Goal: Check status: Check status

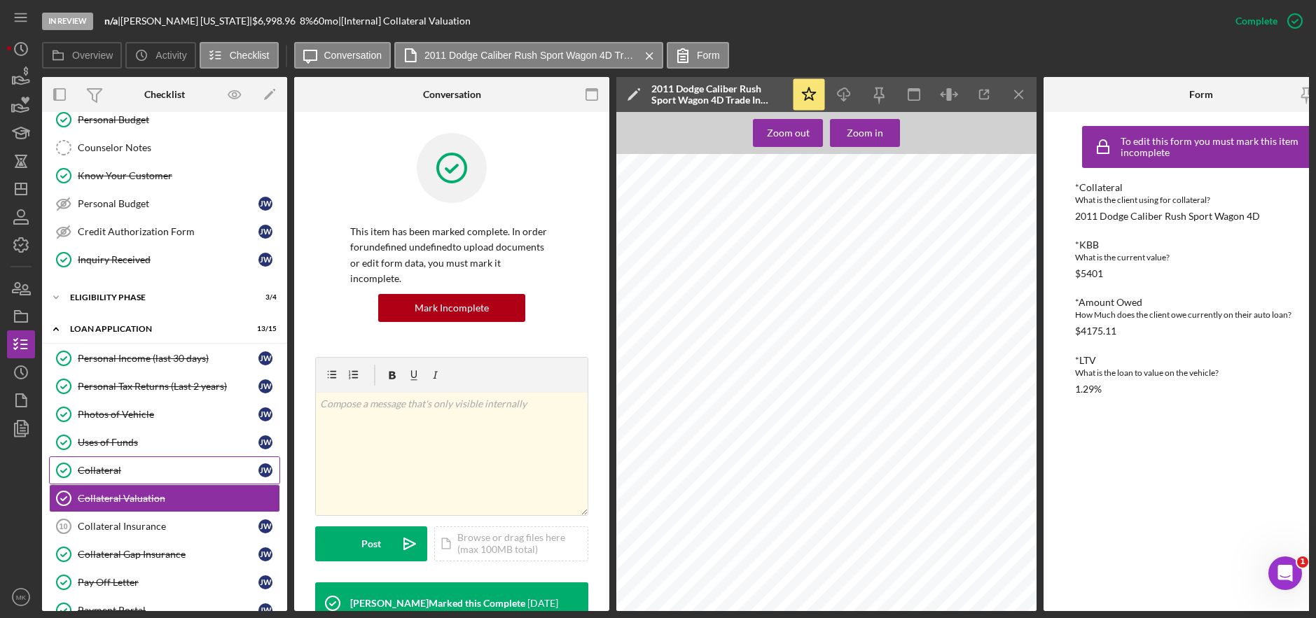
click at [124, 461] on link "Collateral Collateral J W" at bounding box center [164, 471] width 231 height 28
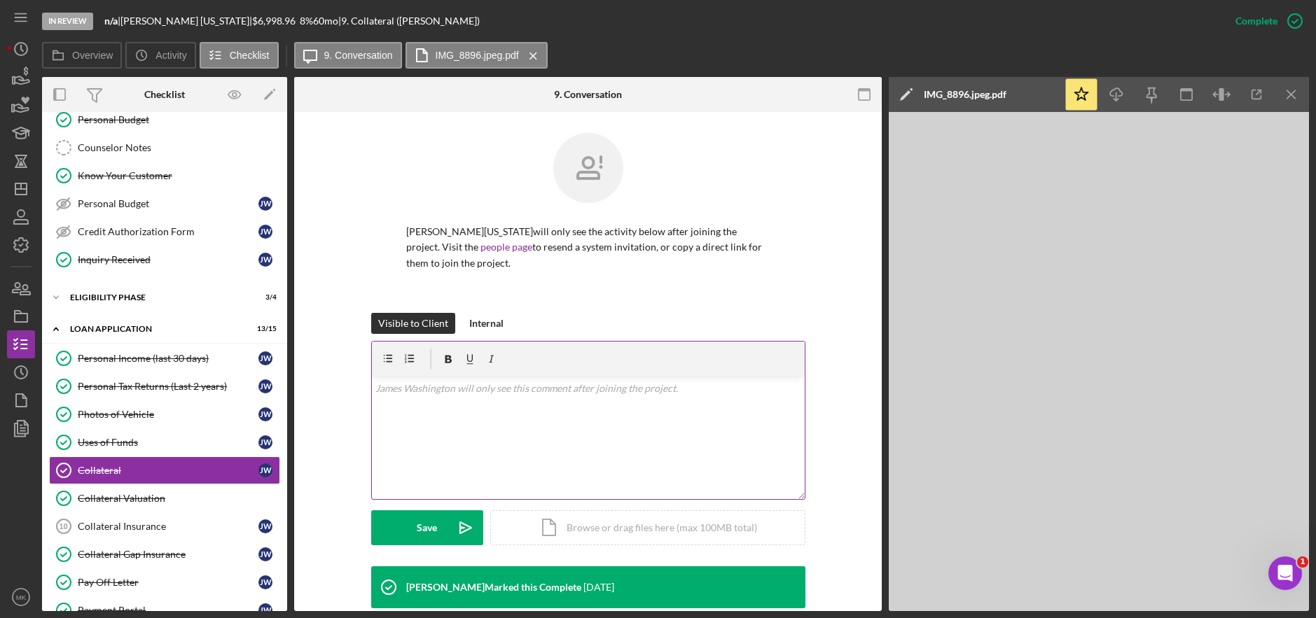
scroll to position [268, 0]
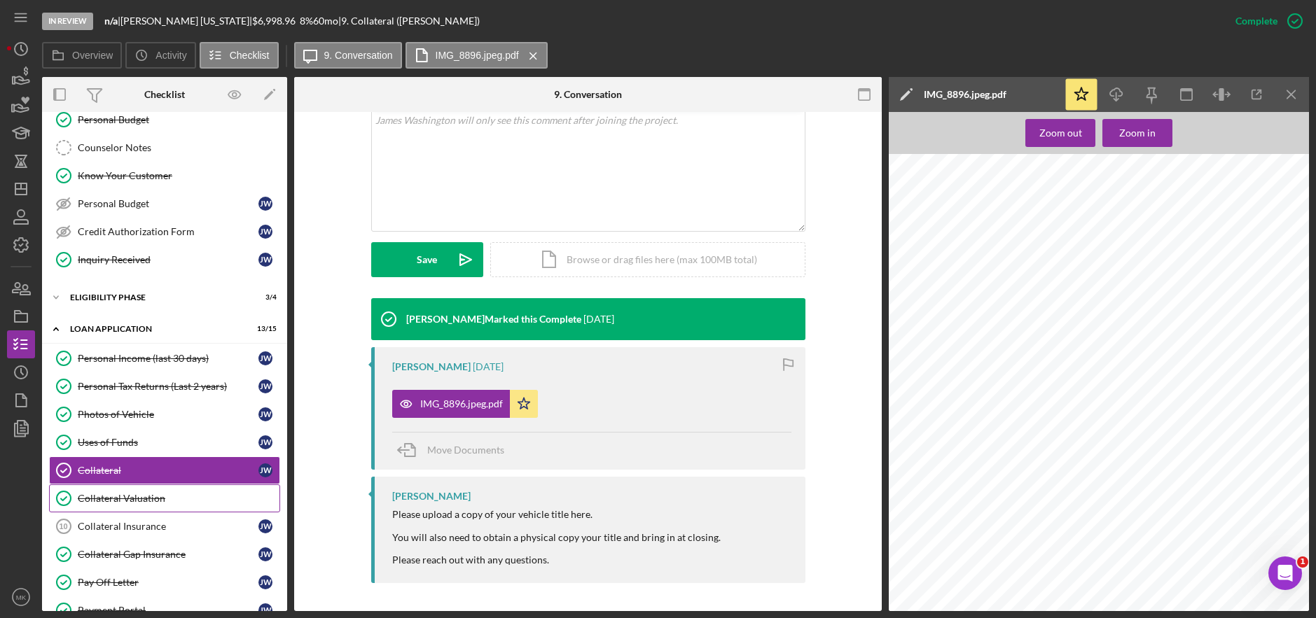
click at [115, 491] on link "Collateral Valuation Collateral Valuation" at bounding box center [164, 499] width 231 height 28
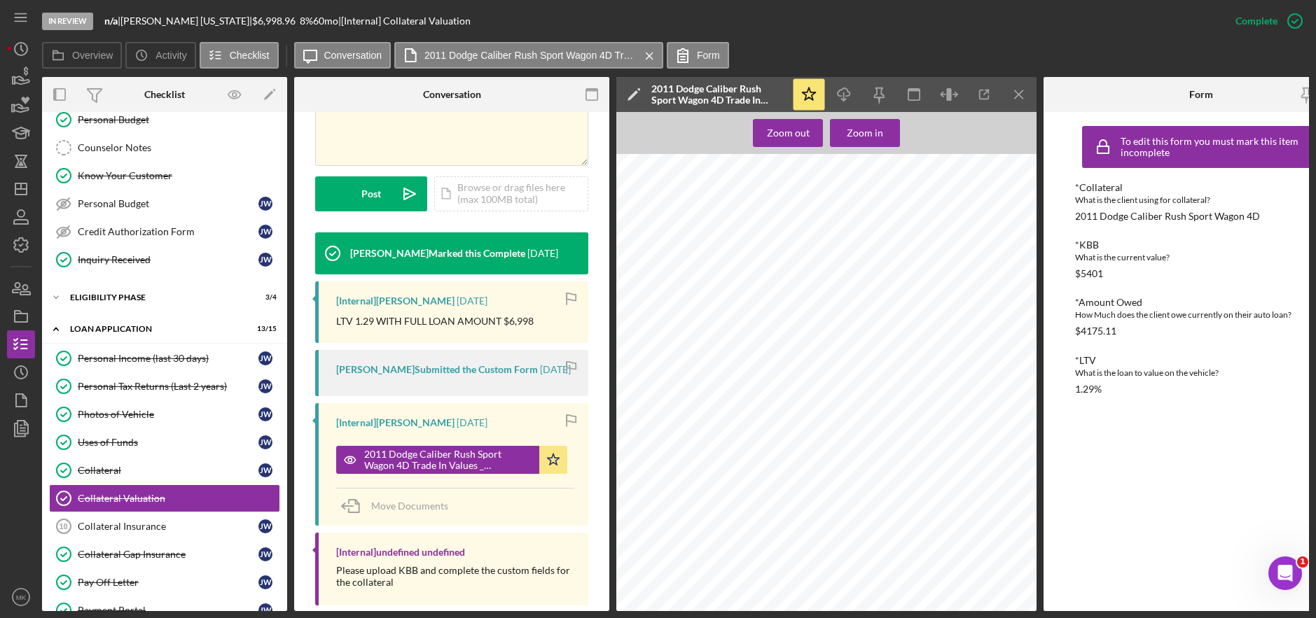
scroll to position [372, 0]
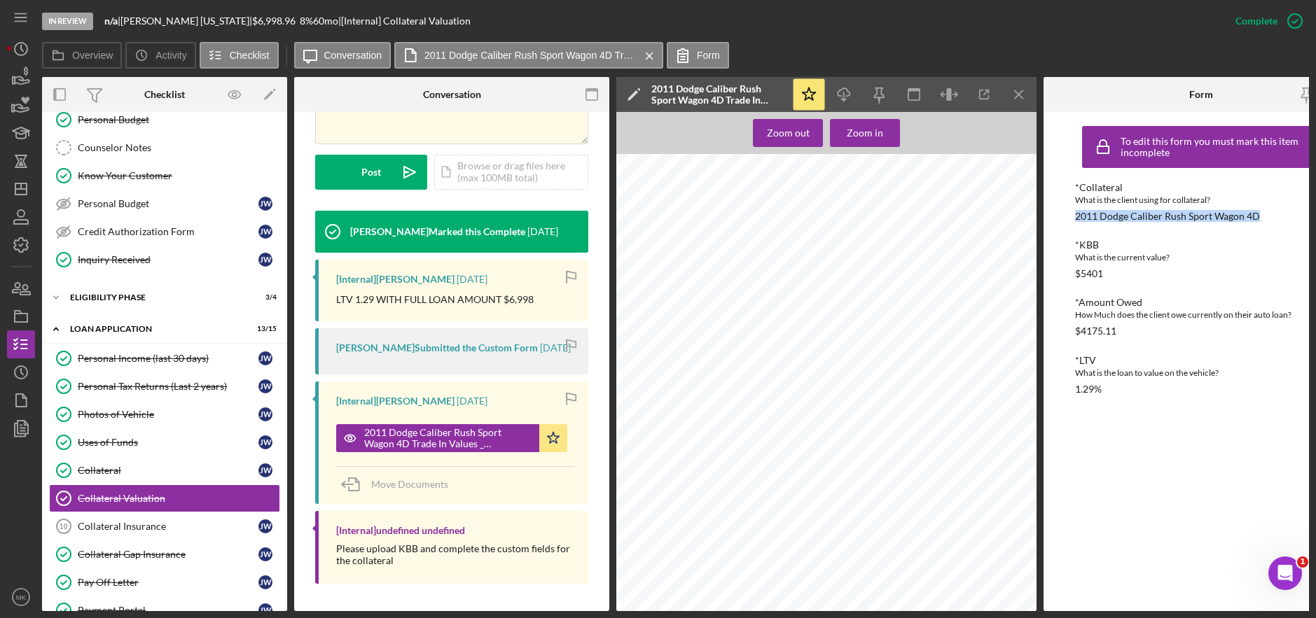
drag, startPoint x: 1264, startPoint y: 219, endPoint x: 1074, endPoint y: 220, distance: 189.8
click at [1074, 220] on div "To edit this form you must mark this item incomplete *Collateral What is the cl…" at bounding box center [1201, 361] width 315 height 499
copy div "2011 Dodge Caliber Rush Sport Wagon 4D"
click at [157, 471] on div "Collateral" at bounding box center [168, 470] width 181 height 11
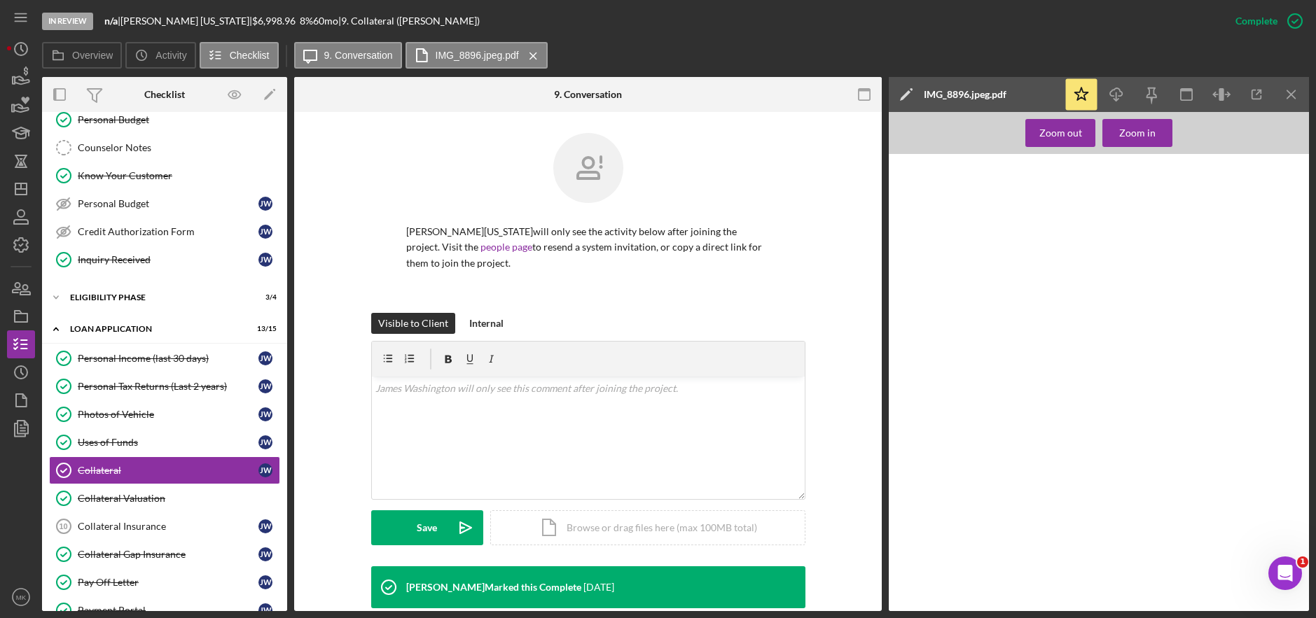
scroll to position [268, 0]
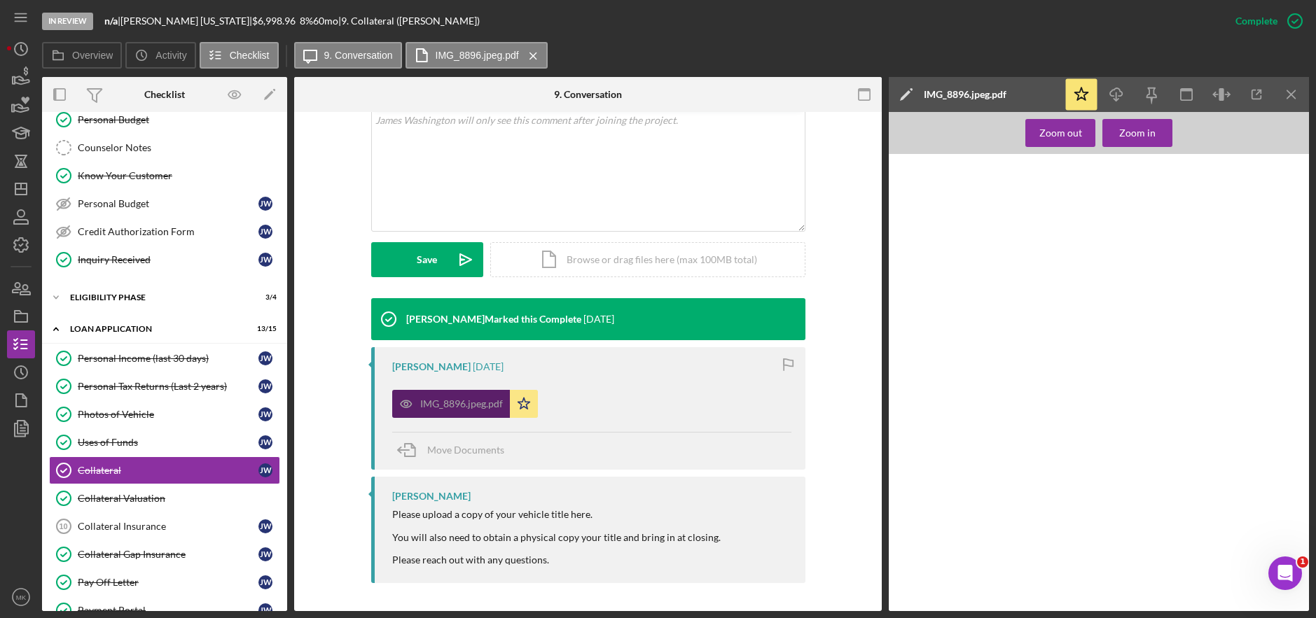
click at [442, 401] on div "IMG_8896.jpeg.pdf" at bounding box center [461, 404] width 83 height 11
click at [1252, 95] on icon "button" at bounding box center [1256, 94] width 9 height 9
drag, startPoint x: 134, startPoint y: 501, endPoint x: 54, endPoint y: 490, distance: 81.2
click at [134, 501] on div "Collateral Valuation" at bounding box center [179, 498] width 202 height 11
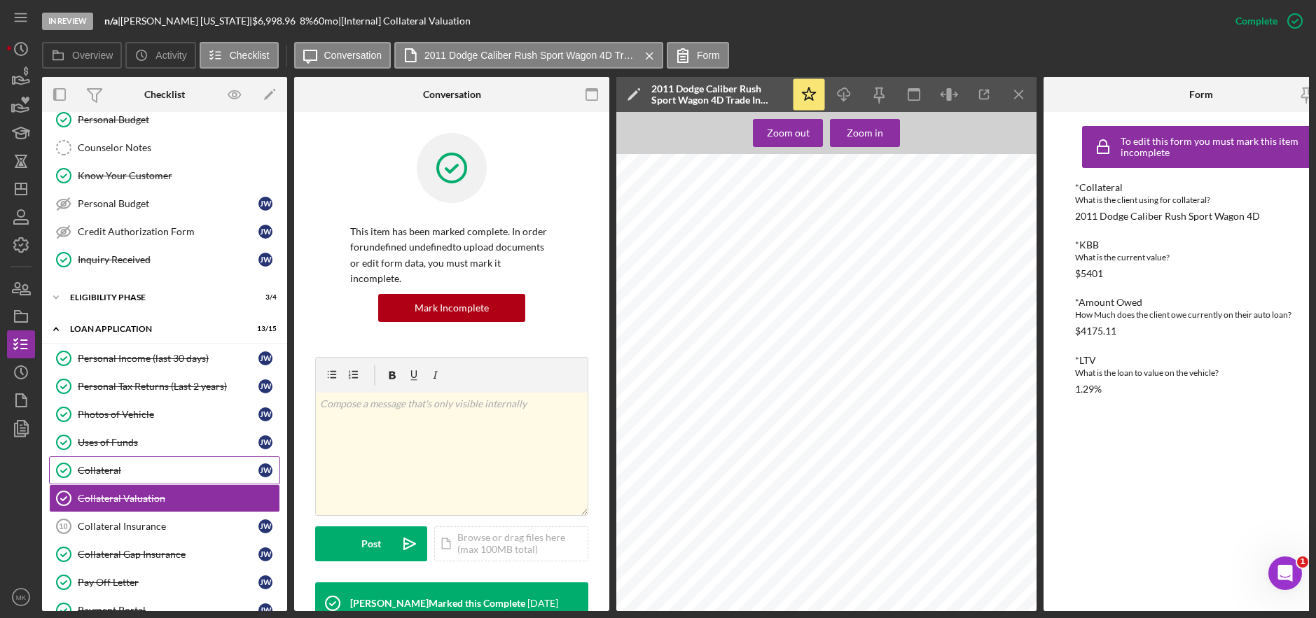
click at [151, 465] on div "Collateral" at bounding box center [168, 470] width 181 height 11
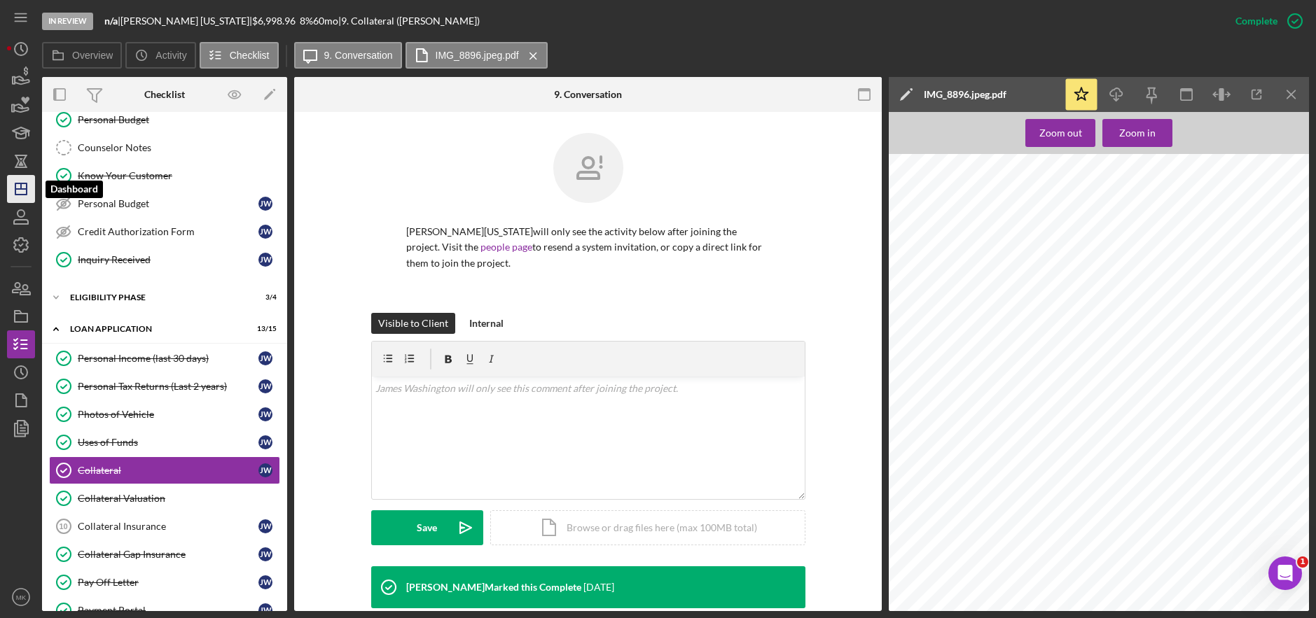
click at [26, 188] on polygon "button" at bounding box center [20, 189] width 11 height 11
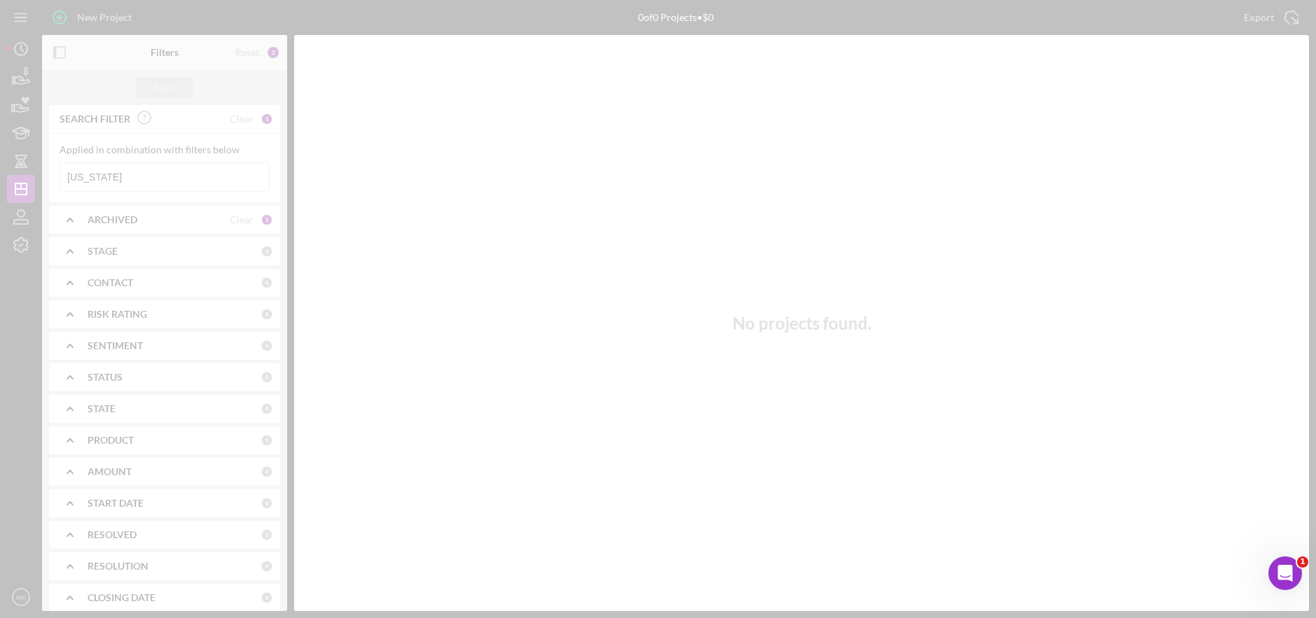
click at [170, 179] on div at bounding box center [658, 309] width 1316 height 618
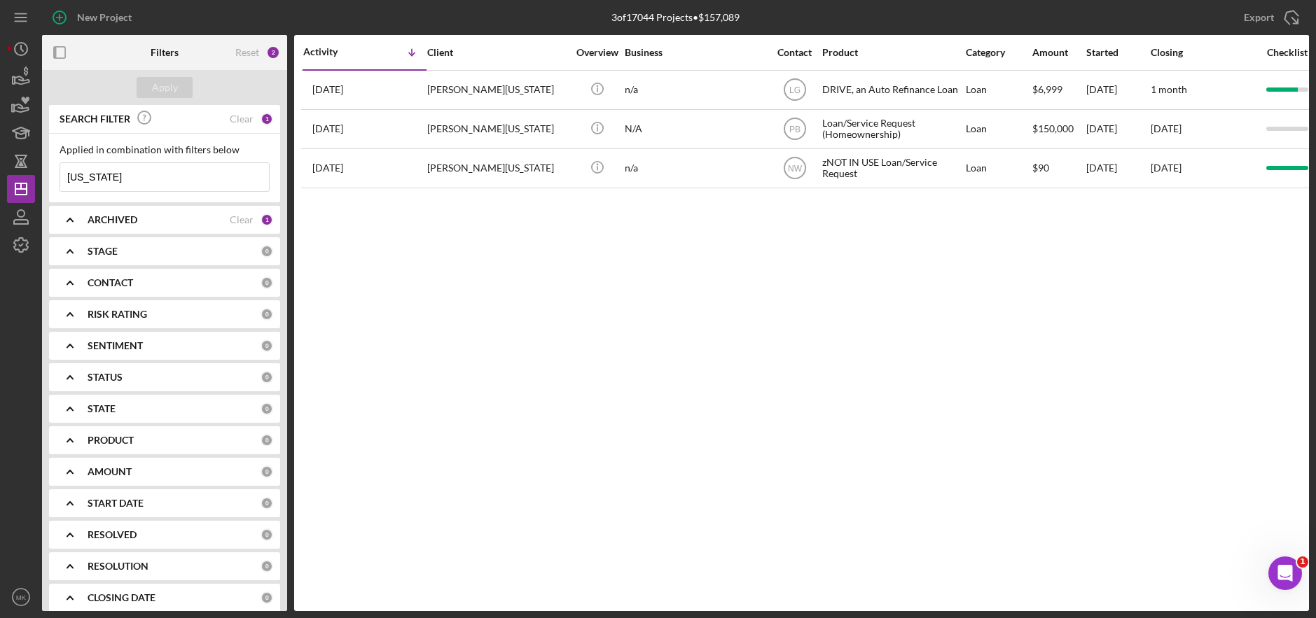
drag, startPoint x: 170, startPoint y: 179, endPoint x: -9, endPoint y: 164, distance: 179.9
click at [0, 164] on html "New Project 3 of 17044 Projects • $157,089 Washington Export Icon/Export Filter…" at bounding box center [658, 309] width 1316 height 618
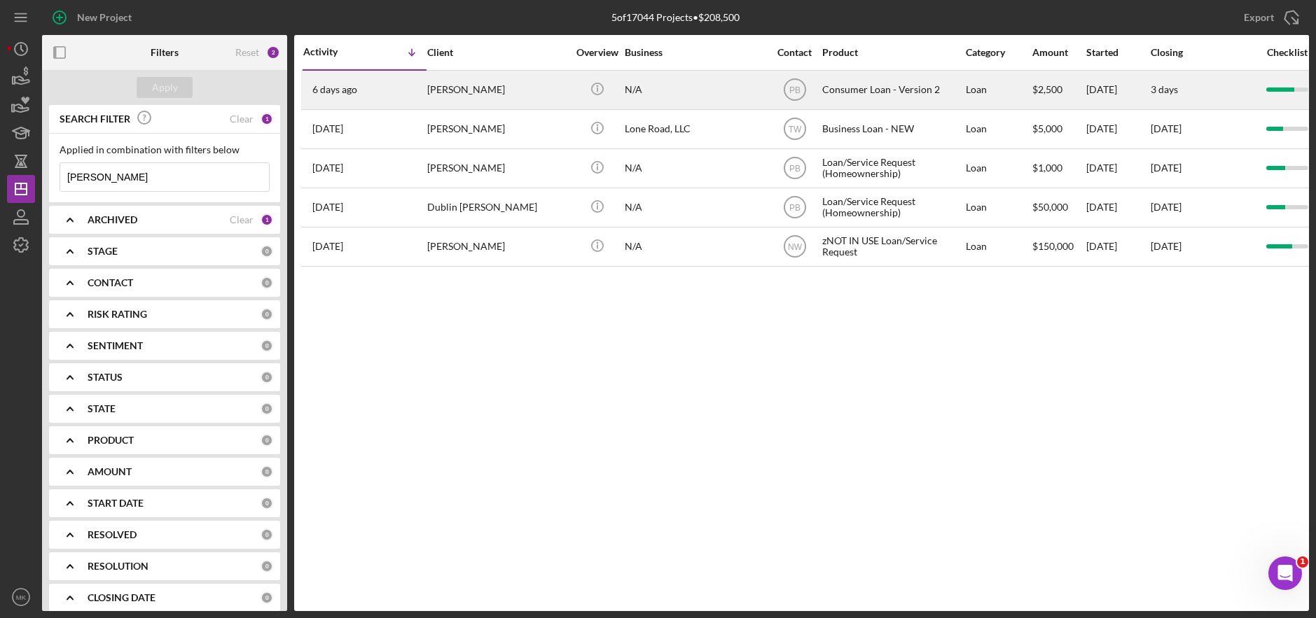
type input "Donna White"
click at [469, 90] on div "Donna White" at bounding box center [497, 89] width 140 height 37
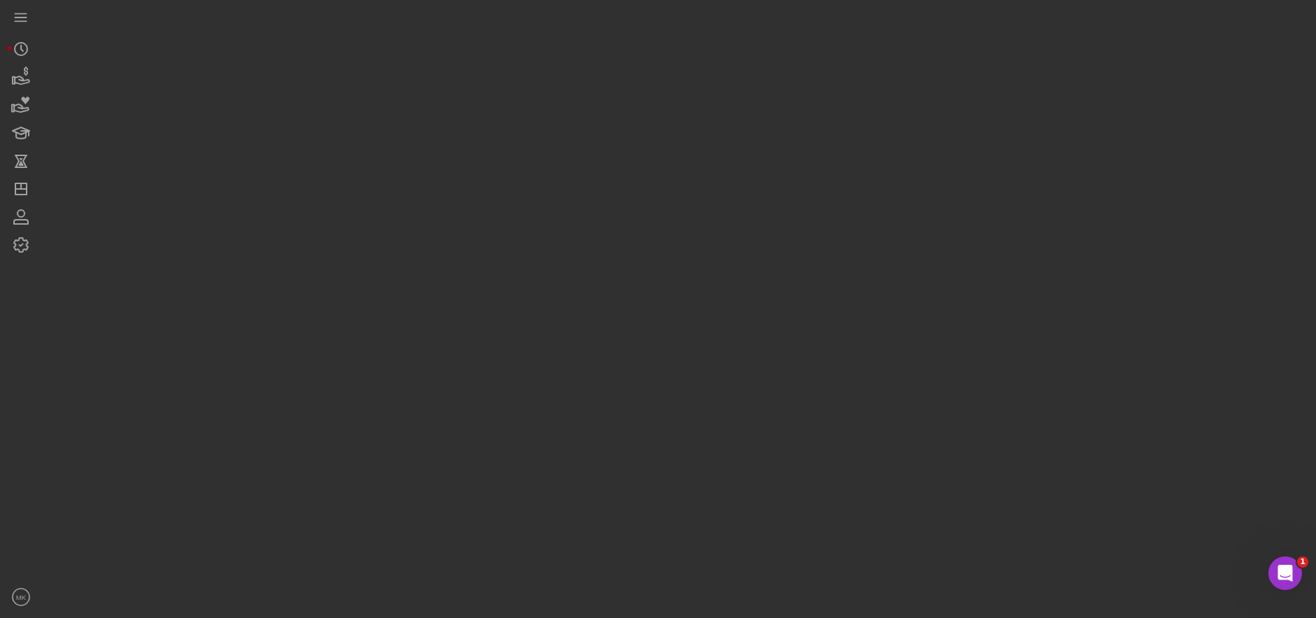
click at [469, 90] on div at bounding box center [675, 305] width 1267 height 611
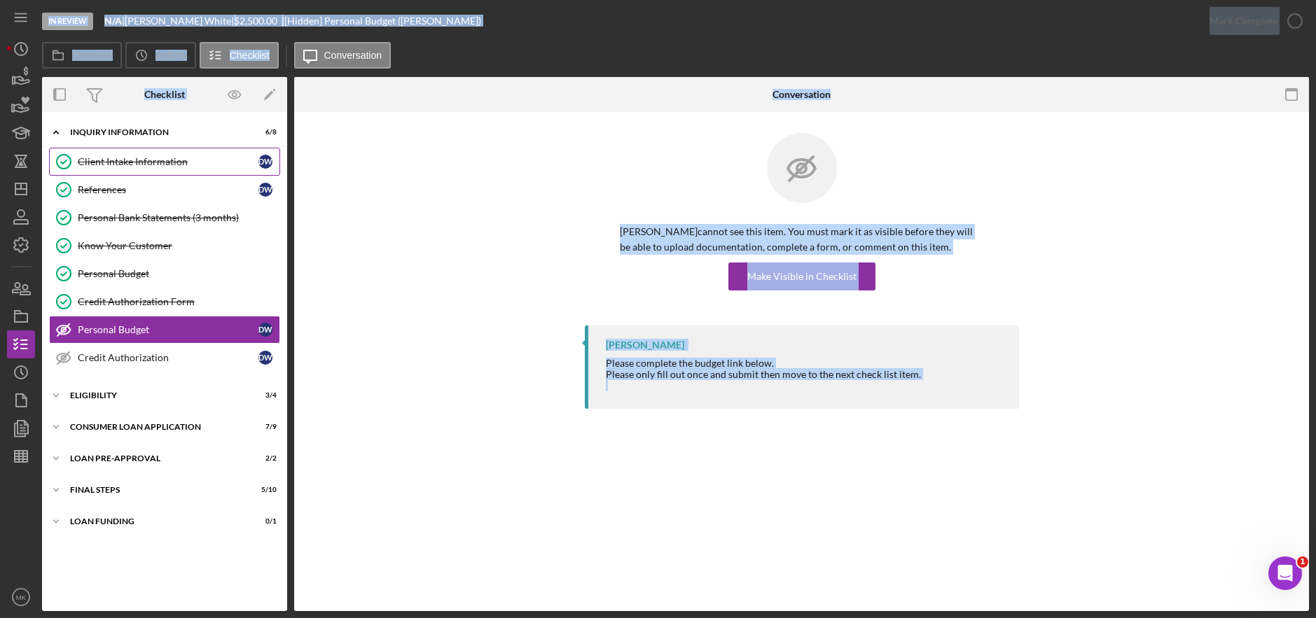
click at [160, 171] on link "Client Intake Information Client Intake Information D W" at bounding box center [164, 162] width 231 height 28
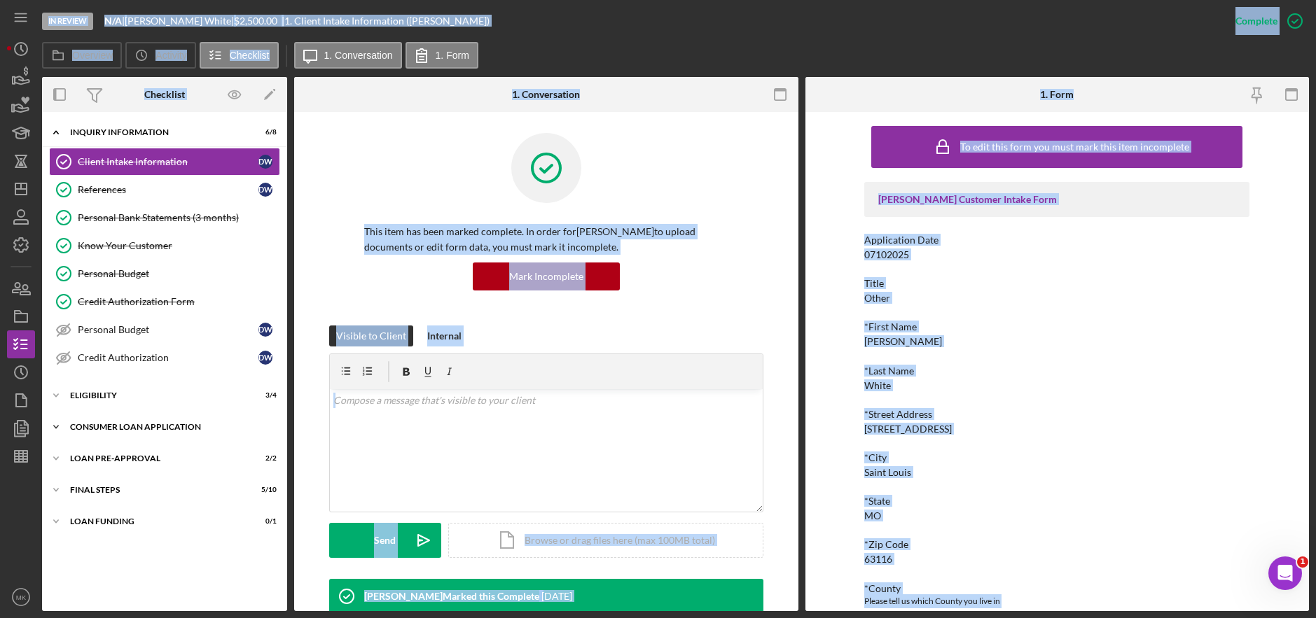
click at [126, 426] on div "Consumer Loan Application" at bounding box center [170, 427] width 200 height 8
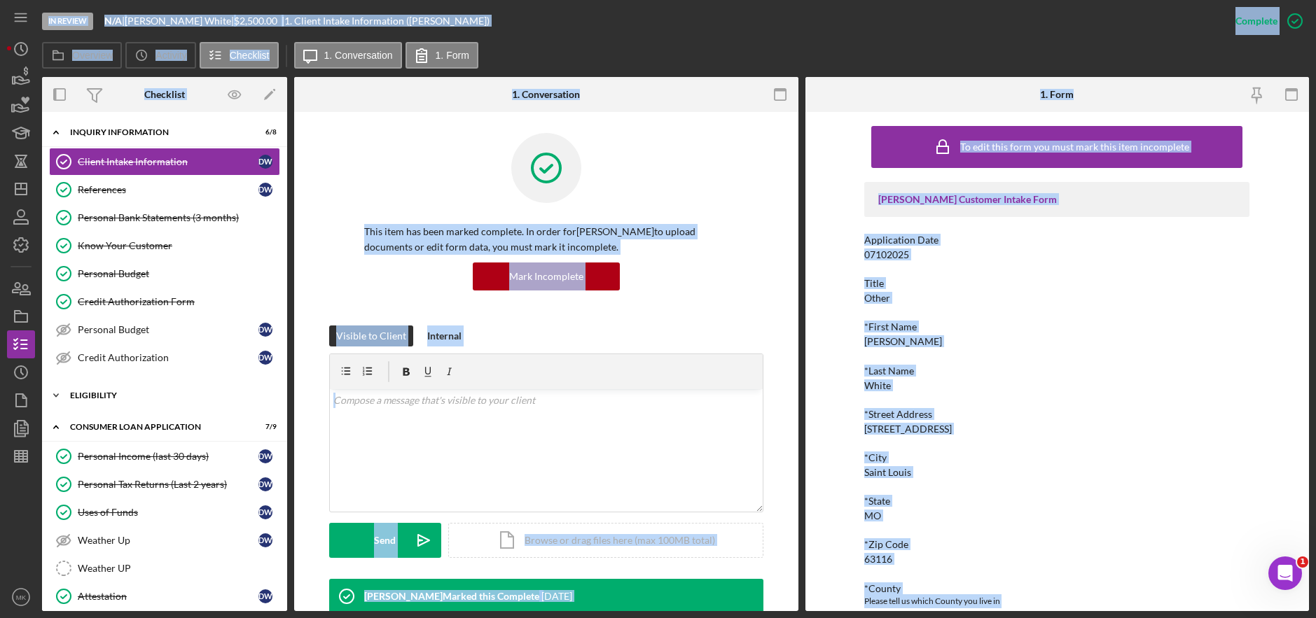
click at [131, 399] on div "Eligibility" at bounding box center [170, 396] width 200 height 8
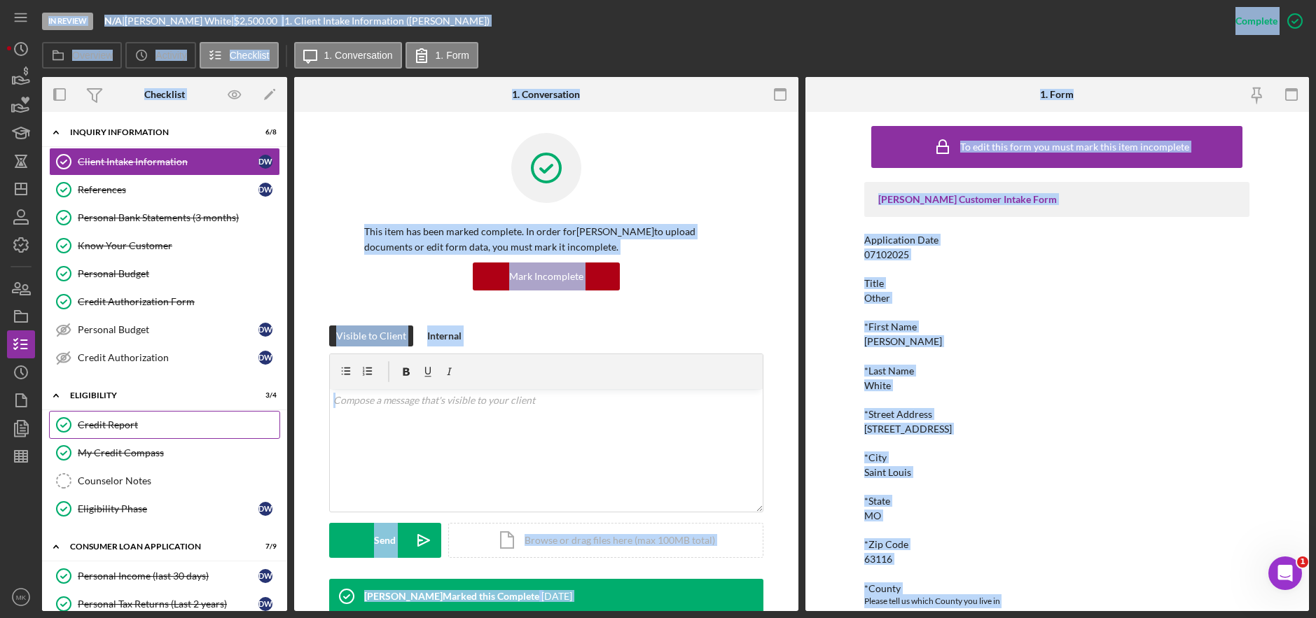
click at [100, 423] on div "Credit Report" at bounding box center [179, 425] width 202 height 11
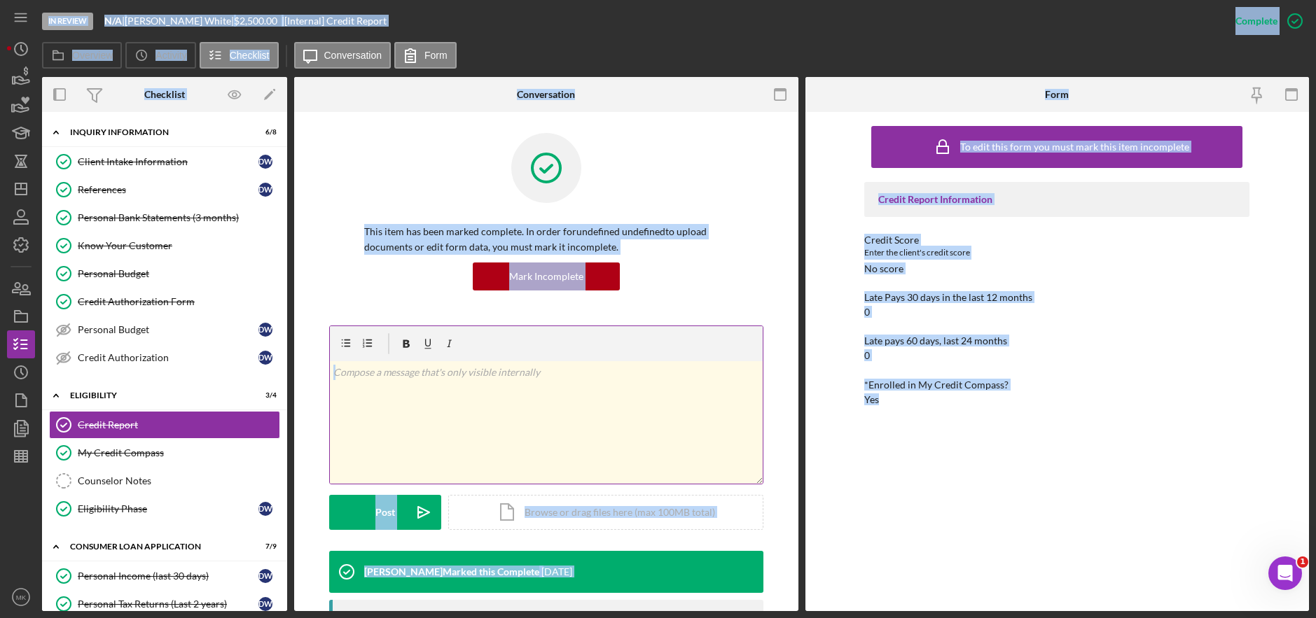
scroll to position [326, 0]
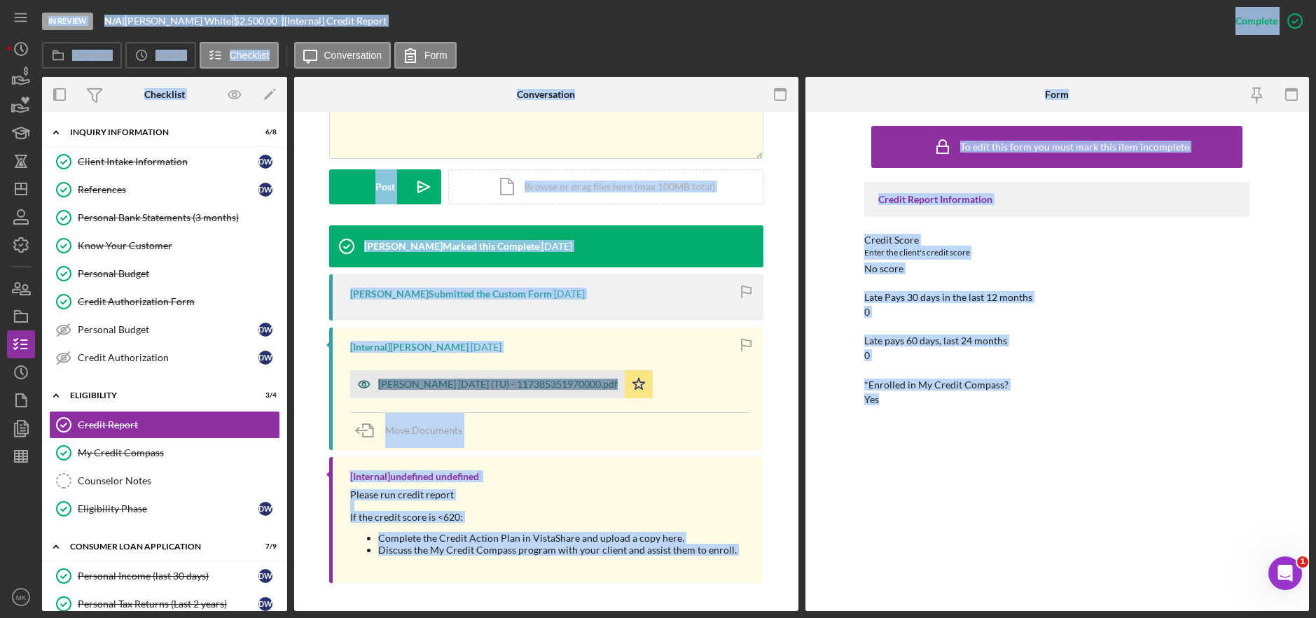
click at [446, 388] on div "White, Donna 2025-07-30 (TU) - 117385351970000.pdf" at bounding box center [498, 384] width 240 height 11
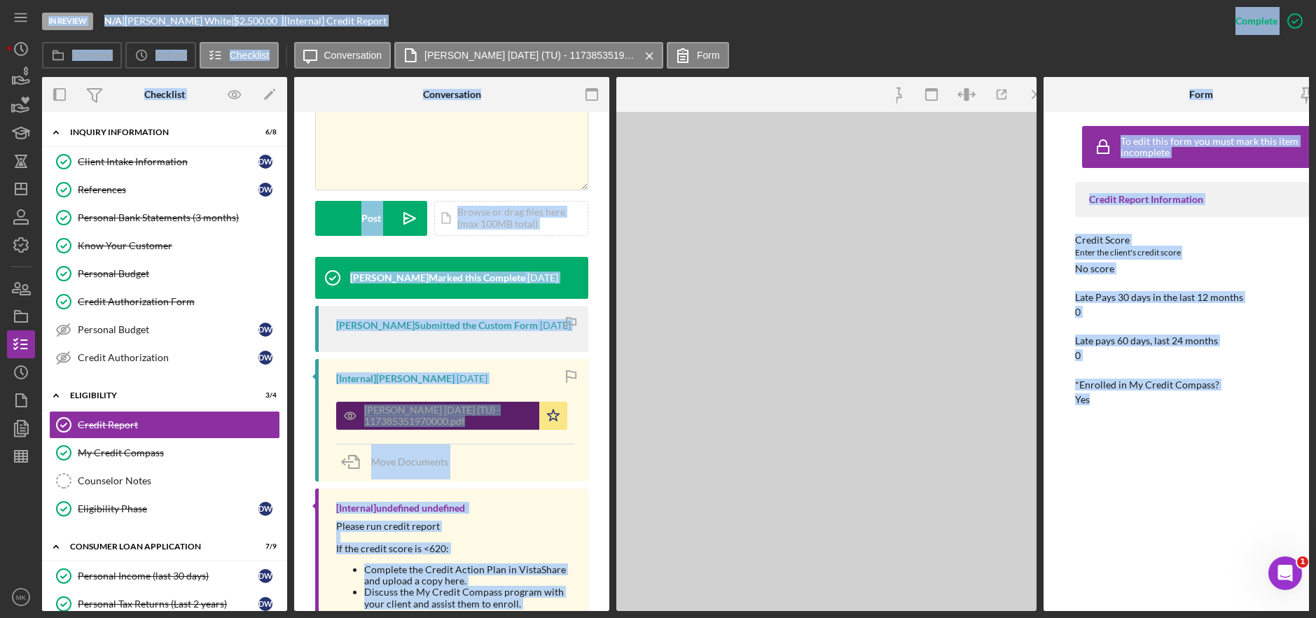
scroll to position [341, 0]
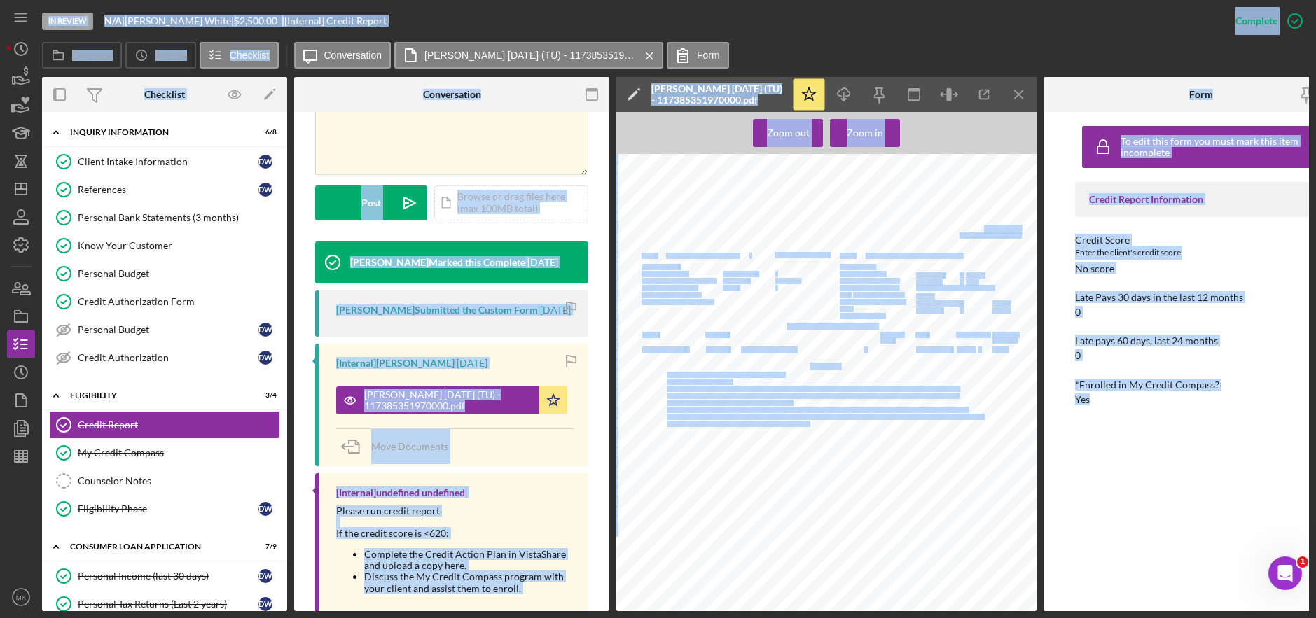
click at [884, 444] on div "Advisory Add or Upgrade Product Ref#: 1-17385-35197-0000 07/30/2025 Supplement …" at bounding box center [830, 431] width 429 height 555
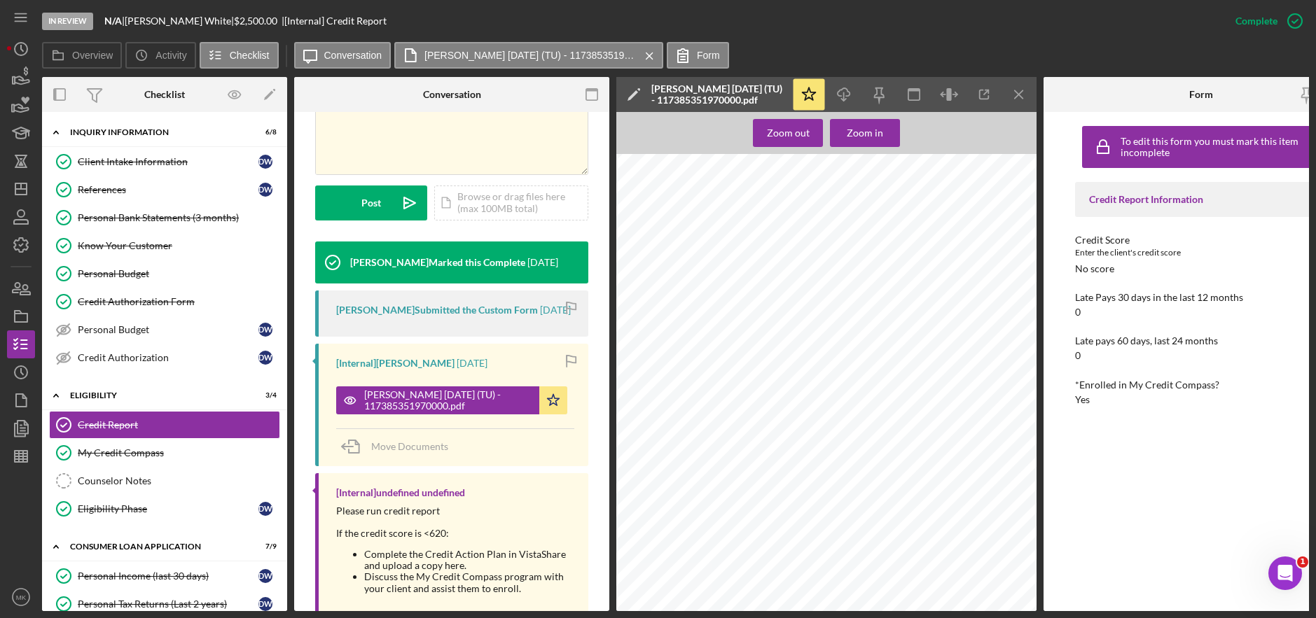
scroll to position [1191, 0]
click at [150, 169] on link "Client Intake Information Client Intake Information D W" at bounding box center [164, 162] width 231 height 28
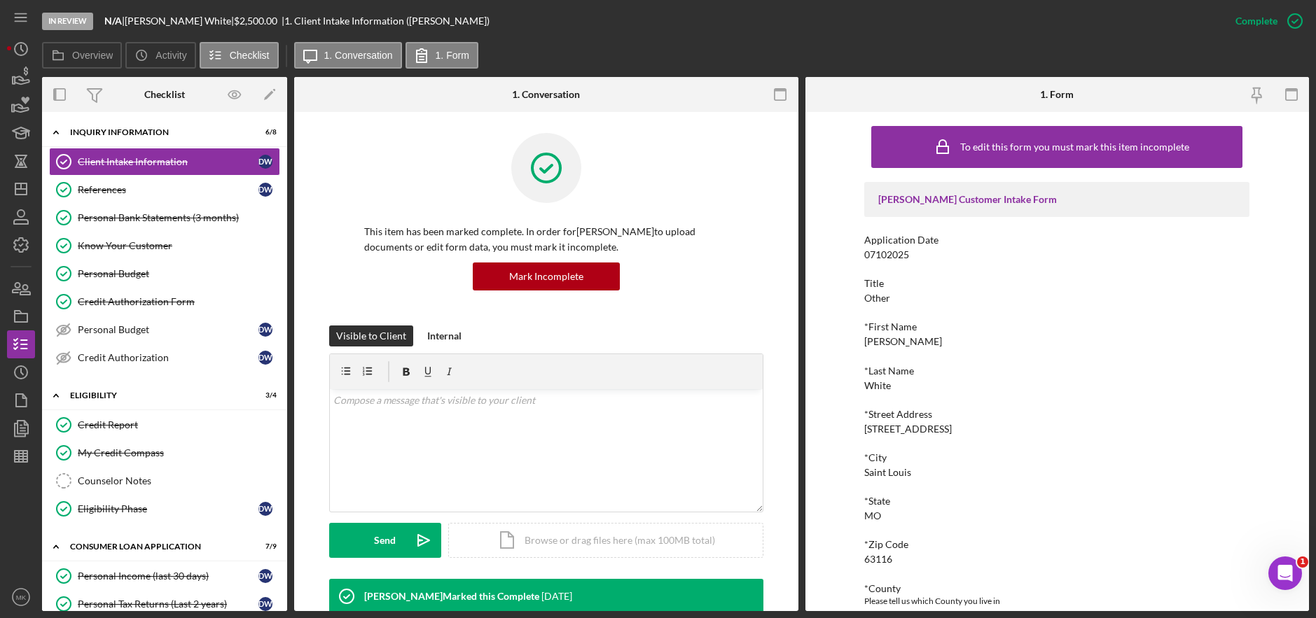
drag, startPoint x: 947, startPoint y: 429, endPoint x: 861, endPoint y: 424, distance: 85.6
click at [861, 424] on div "To edit this form you must mark this item incomplete Justine PETERSEN Customer …" at bounding box center [1057, 361] width 504 height 499
copy div "3940 Miami St, 2E"
click at [18, 189] on line "button" at bounding box center [20, 189] width 11 height 0
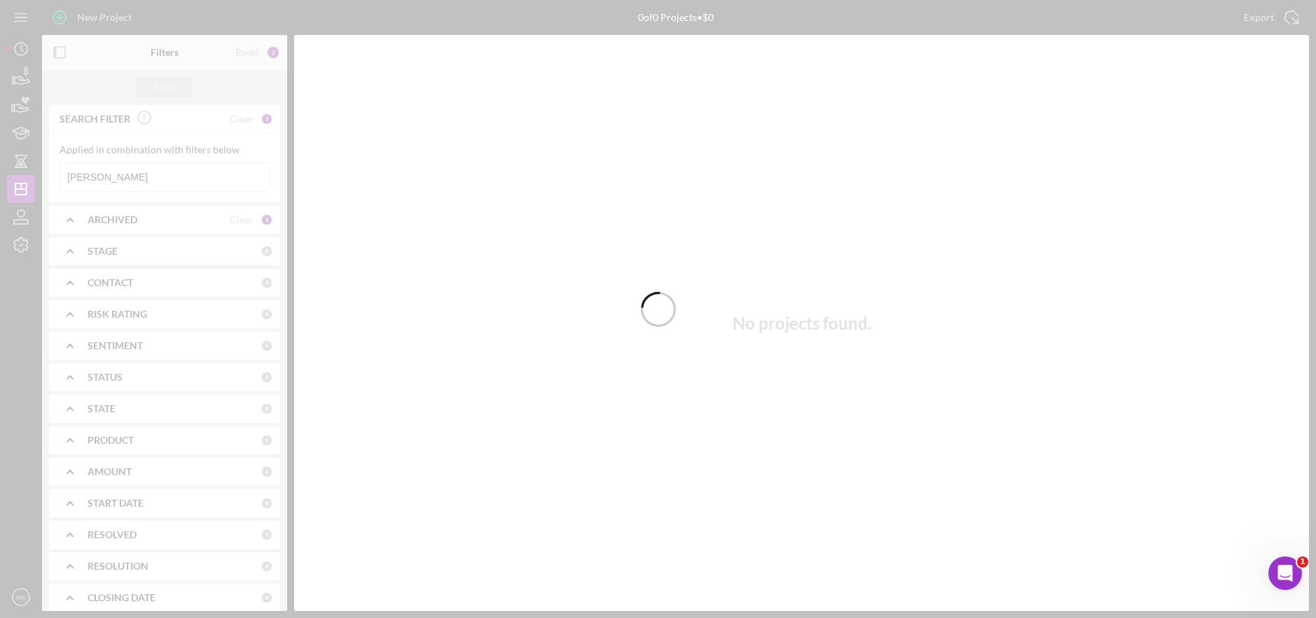
click at [154, 172] on div at bounding box center [658, 309] width 1316 height 618
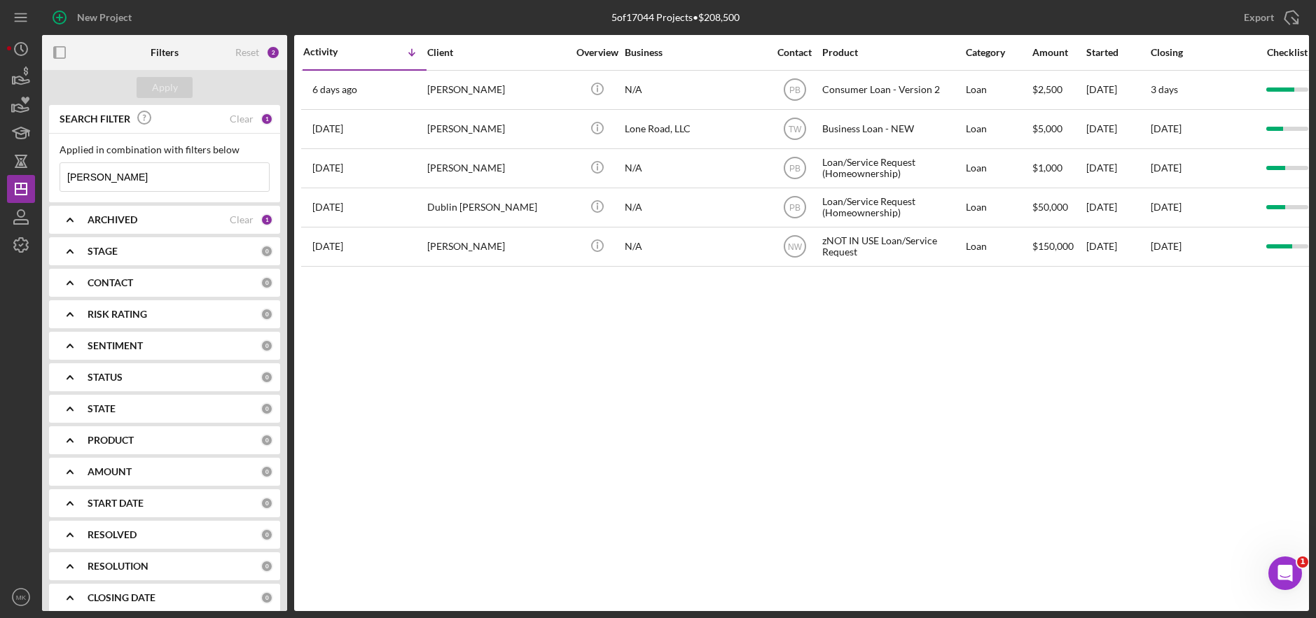
drag, startPoint x: 146, startPoint y: 177, endPoint x: -1, endPoint y: 161, distance: 147.3
click at [0, 161] on html "New Project 5 of 17044 Projects • $208,500 Donna White Export Icon/Export Filte…" at bounding box center [658, 309] width 1316 height 618
type input "whittaker"
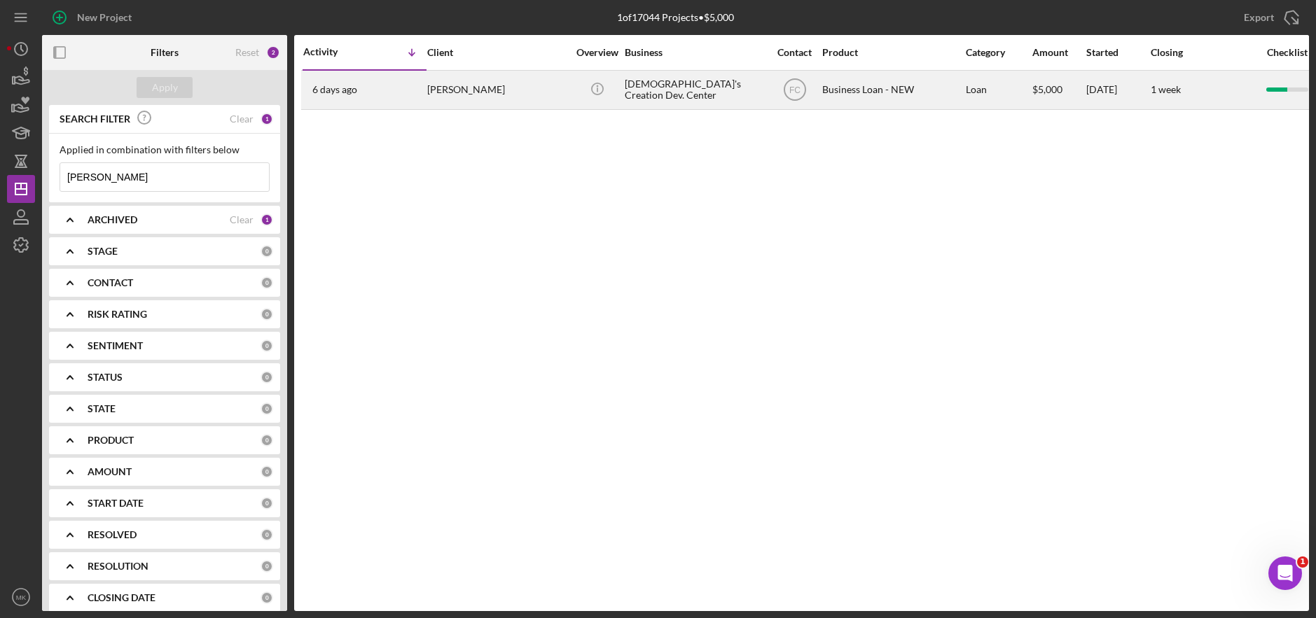
click at [483, 92] on div "Regina Whittaker" at bounding box center [497, 89] width 140 height 37
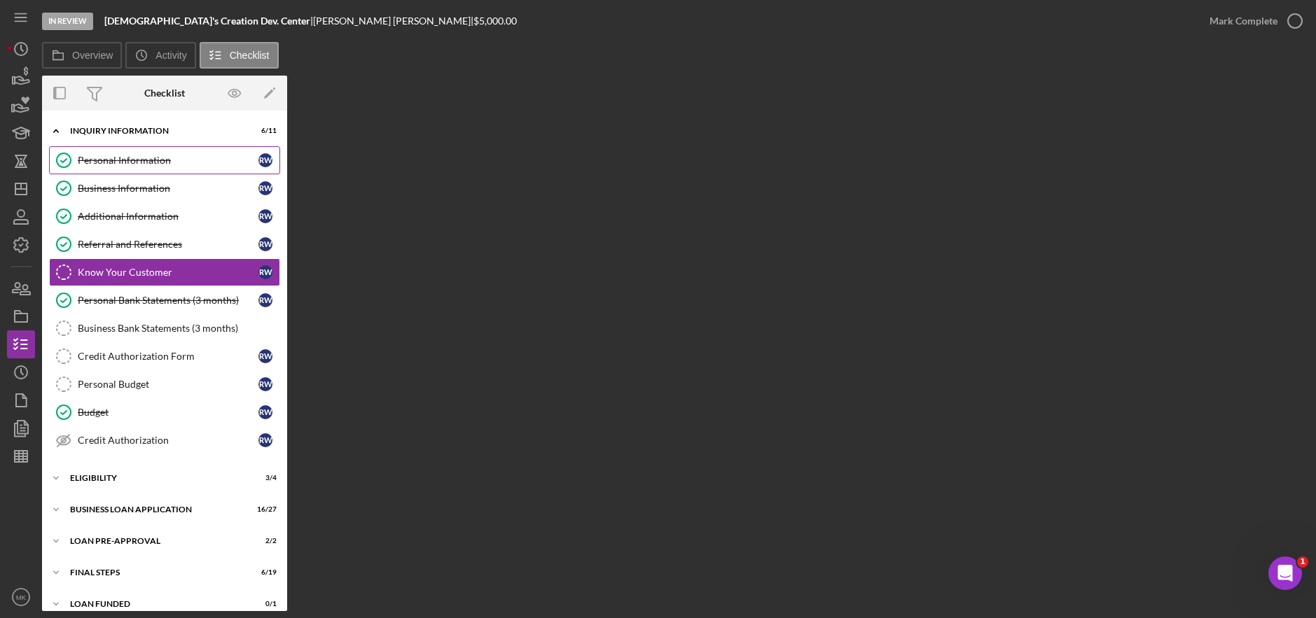
click at [122, 163] on div "Personal Information" at bounding box center [168, 160] width 181 height 11
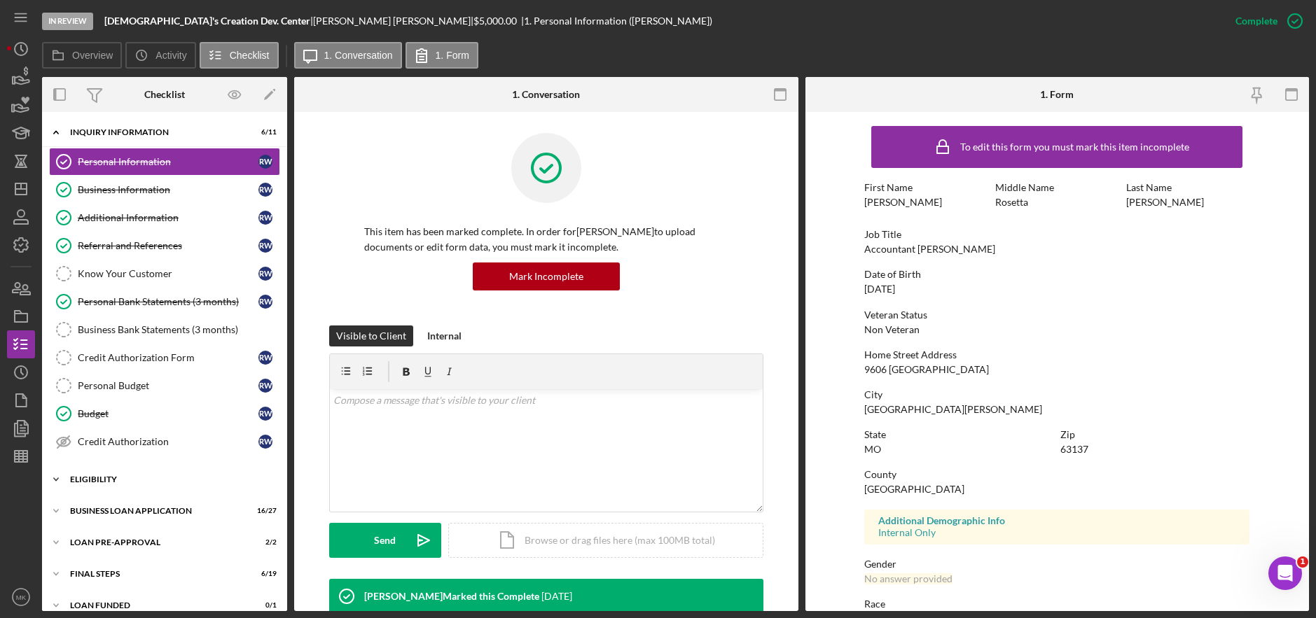
scroll to position [16, 0]
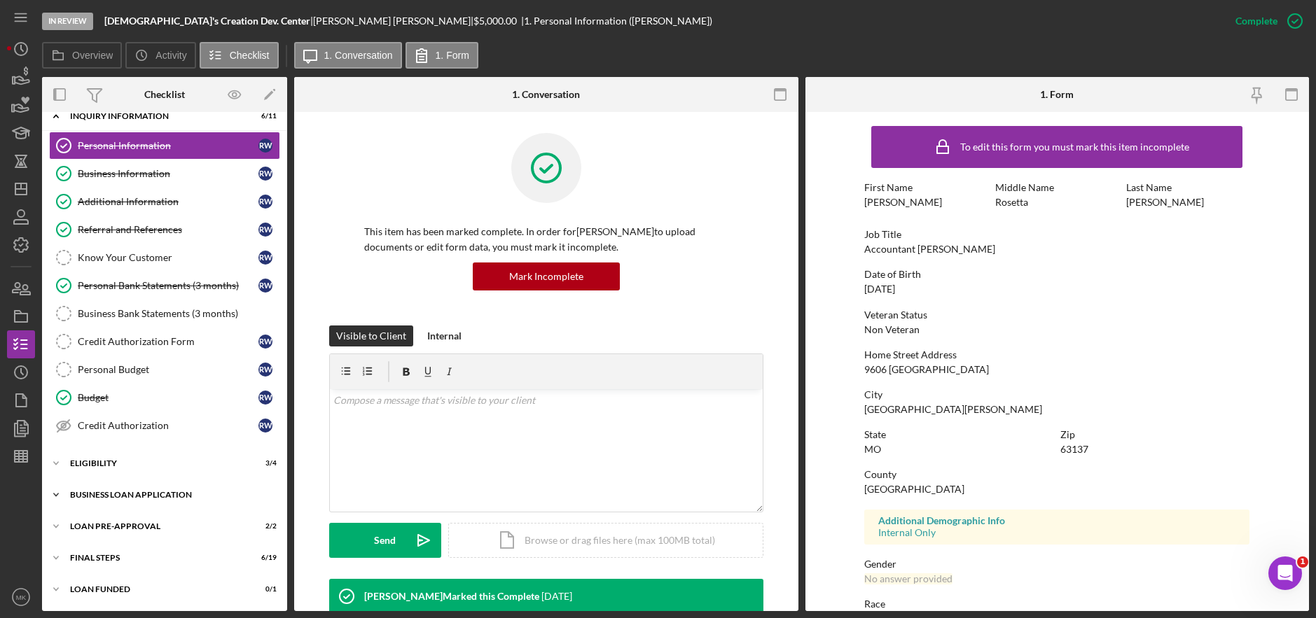
click at [116, 492] on div "BUSINESS LOAN APPLICATION" at bounding box center [170, 495] width 200 height 8
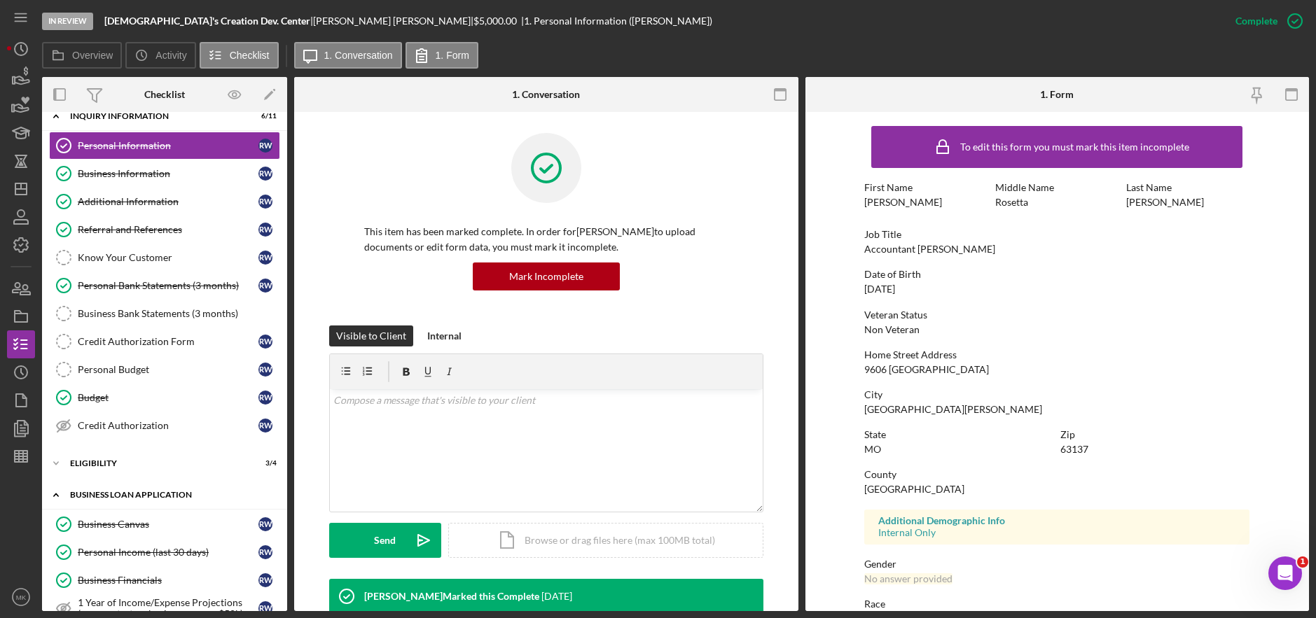
scroll to position [156, 0]
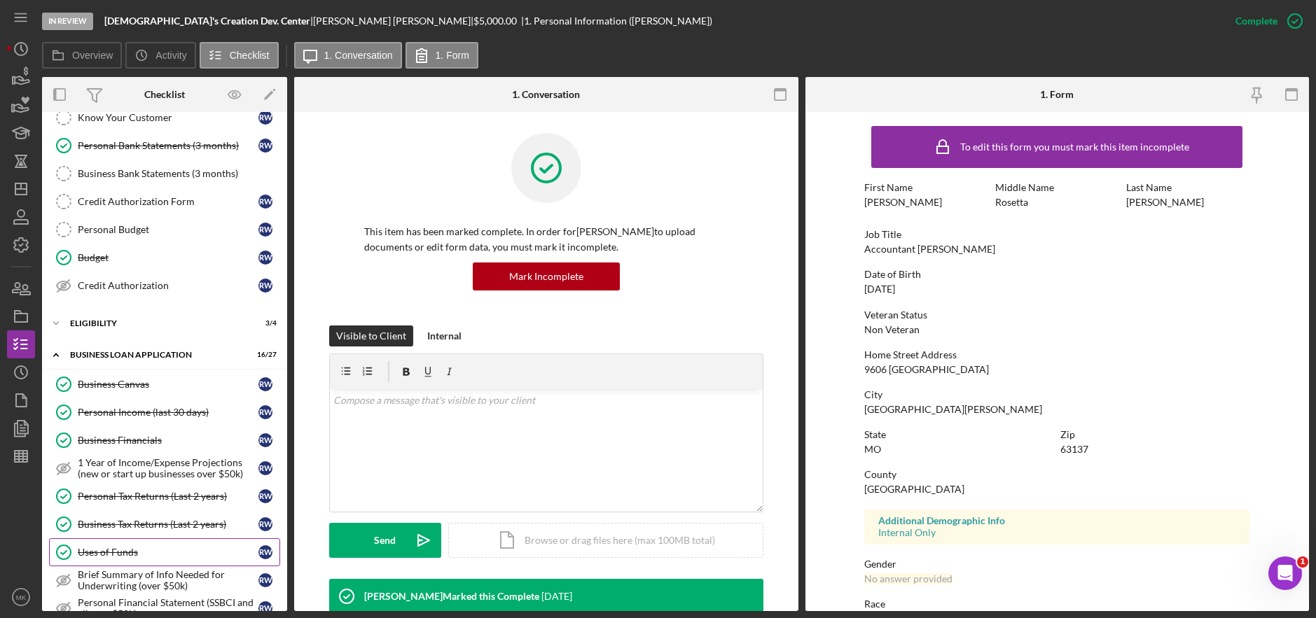
click at [122, 550] on div "Uses of Funds" at bounding box center [168, 552] width 181 height 11
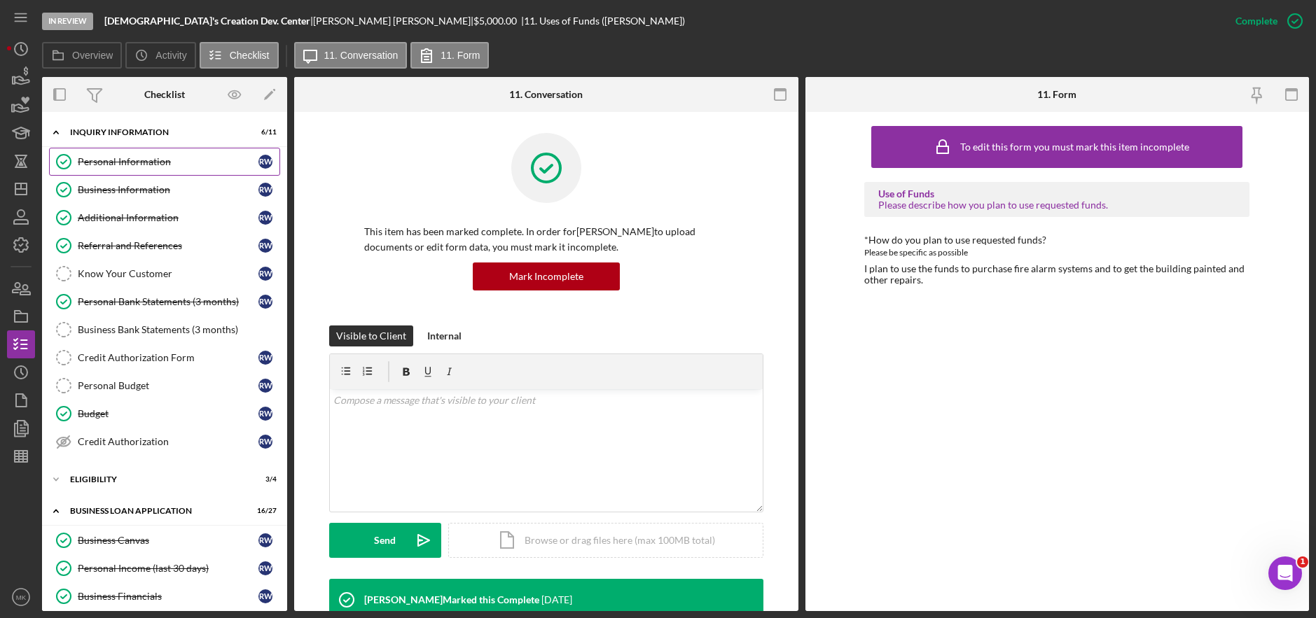
drag, startPoint x: 144, startPoint y: 162, endPoint x: 162, endPoint y: 164, distance: 18.3
click at [144, 162] on div "Personal Information" at bounding box center [168, 161] width 181 height 11
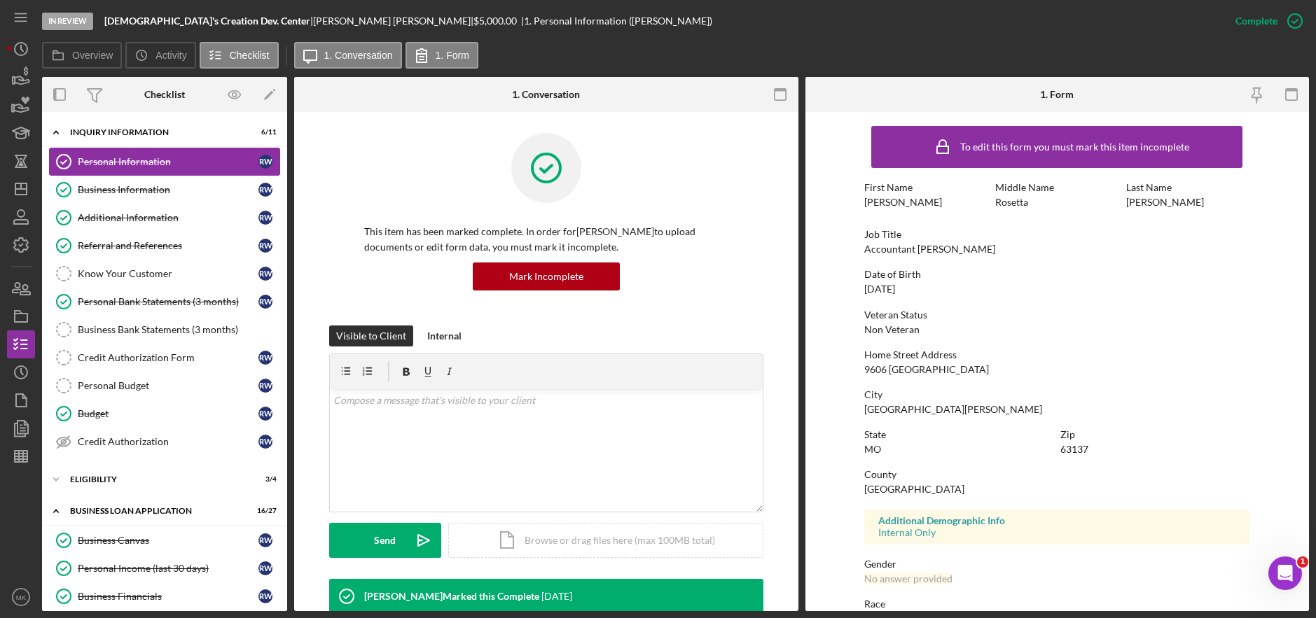
click at [106, 165] on div "Personal Information" at bounding box center [168, 161] width 181 height 11
